Goal: Task Accomplishment & Management: Use online tool/utility

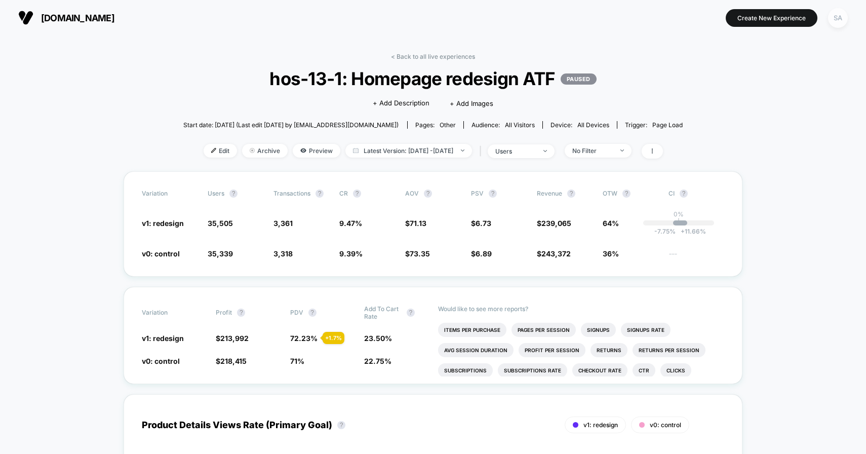
click at [840, 15] on div "SA" at bounding box center [838, 18] width 20 height 20
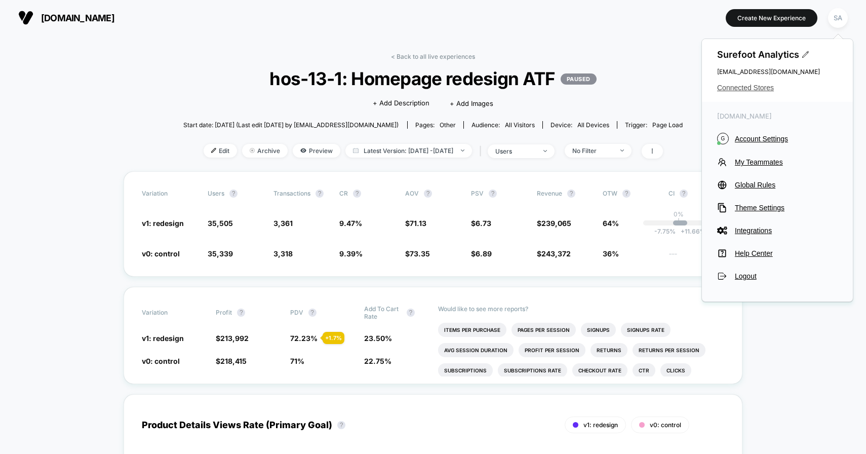
click at [756, 84] on span "Connected Stores" at bounding box center [777, 88] width 120 height 8
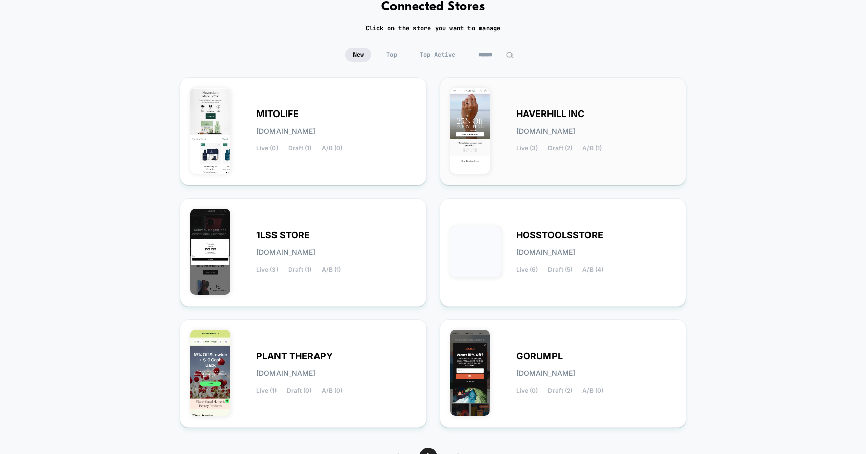
scroll to position [83, 0]
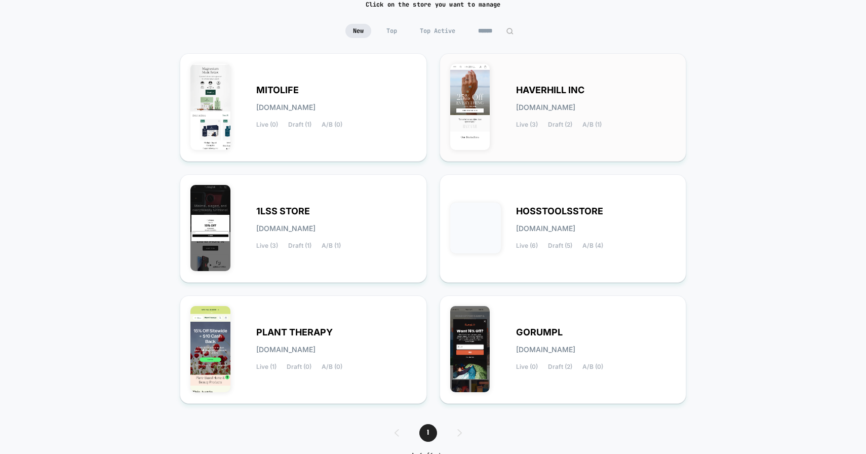
click at [516, 105] on span "[DOMAIN_NAME]" at bounding box center [545, 107] width 59 height 7
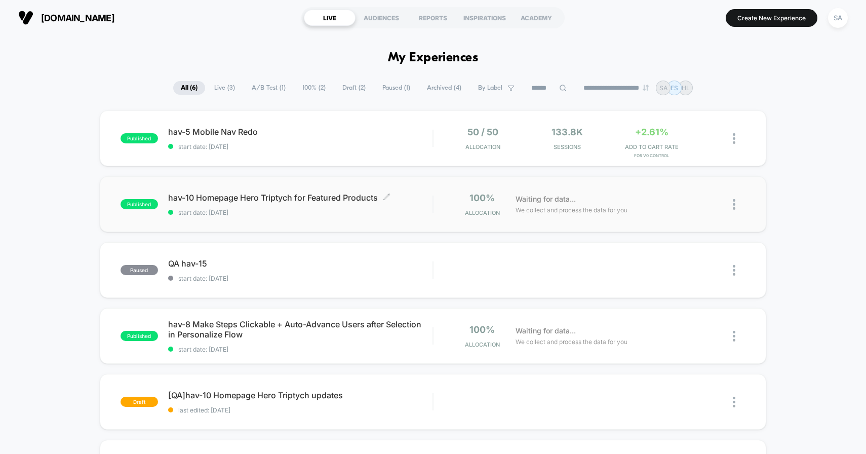
click at [236, 196] on span "hav-10 Homepage Hero Triptych for Featured Products Click to edit experience de…" at bounding box center [300, 197] width 265 height 10
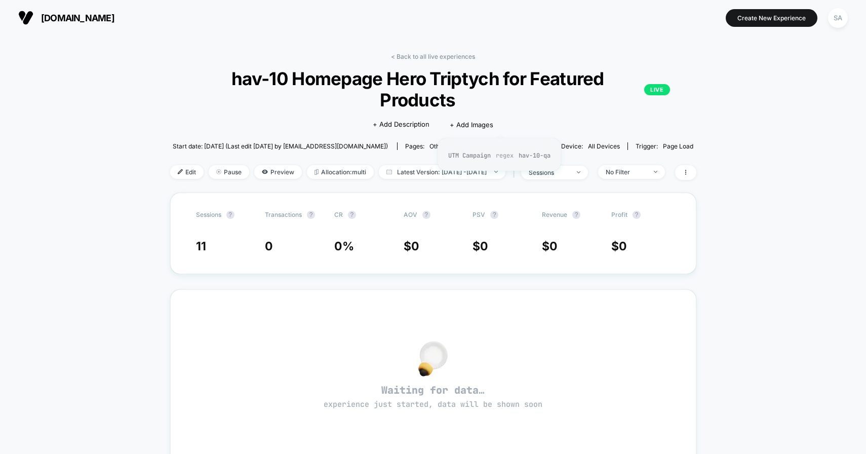
click at [515, 142] on span "Custom Audience" at bounding box center [520, 146] width 51 height 8
click at [509, 142] on span "Custom Audience" at bounding box center [520, 146] width 51 height 8
click at [514, 142] on span "Custom Audience" at bounding box center [520, 146] width 51 height 8
click at [741, 48] on div "< Back to all live experiences hav-10 Homepage Hero Triptych for Featured Produ…" at bounding box center [433, 369] width 866 height 668
